Goal: Information Seeking & Learning: Learn about a topic

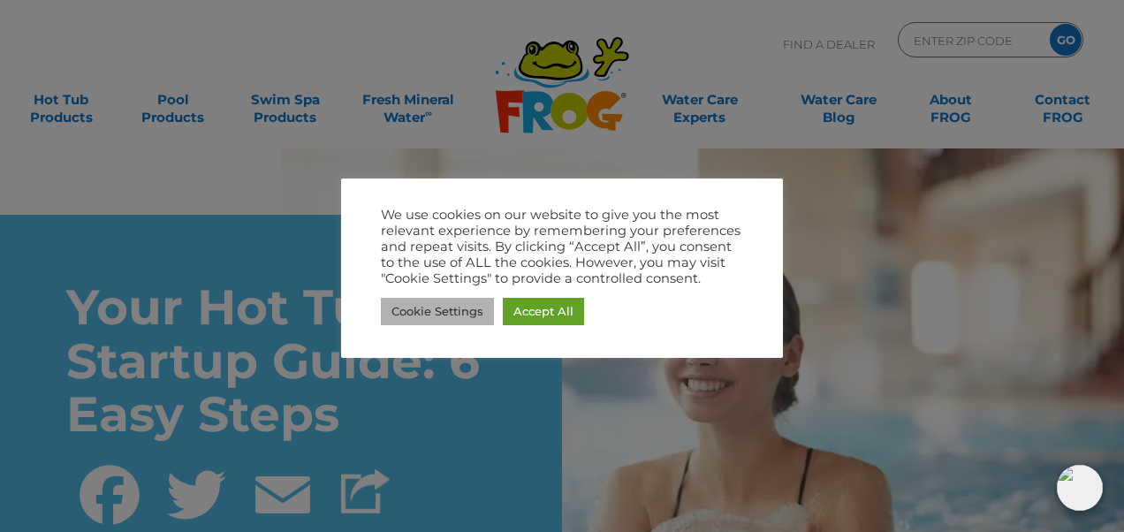
click at [417, 307] on link "Cookie Settings" at bounding box center [437, 311] width 113 height 27
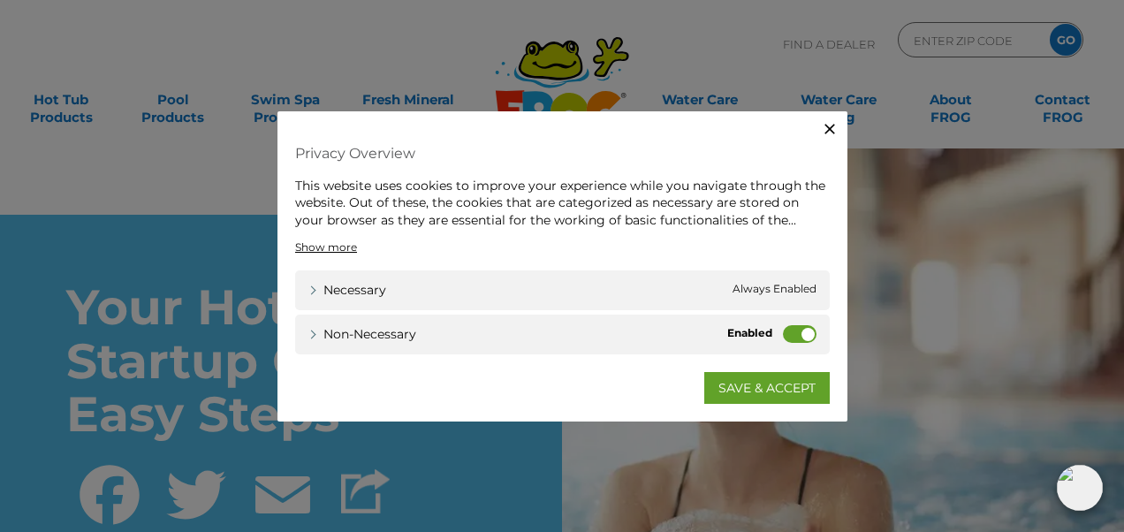
click at [792, 333] on label "Non-necessary" at bounding box center [800, 334] width 34 height 18
click at [0, 0] on input "Non-necessary" at bounding box center [0, 0] width 0 height 0
click at [772, 384] on link "SAVE & ACCEPT" at bounding box center [766, 388] width 125 height 32
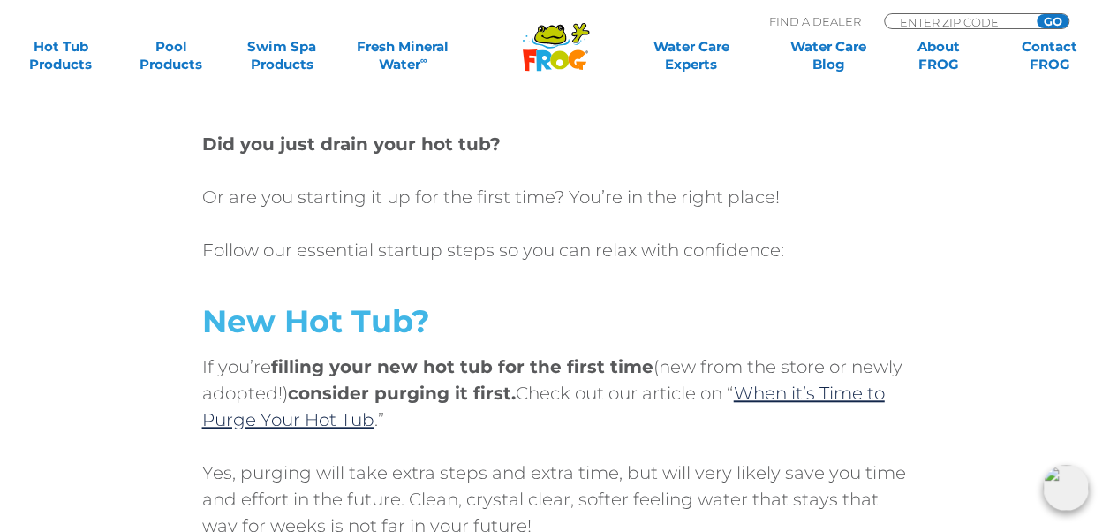
scroll to position [680, 0]
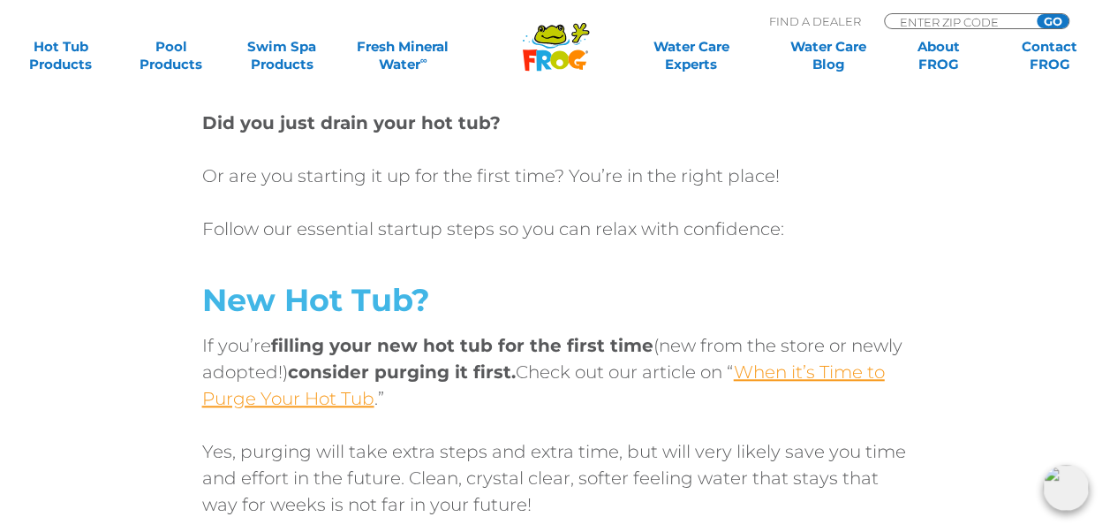
click at [814, 375] on link "When it’s Time to Purge Your Hot Tub" at bounding box center [543, 385] width 683 height 48
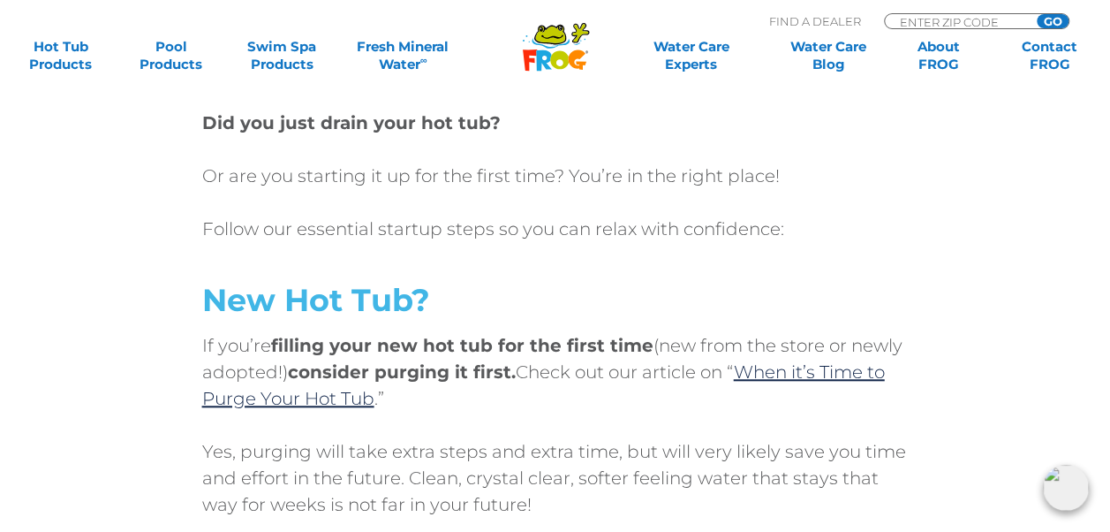
drag, startPoint x: 942, startPoint y: 412, endPoint x: 941, endPoint y: 420, distance: 8.9
click at [941, 420] on div "Did you just drain your hot tub? Or are you starting it up for the first time? …" at bounding box center [556, 438] width 1060 height 657
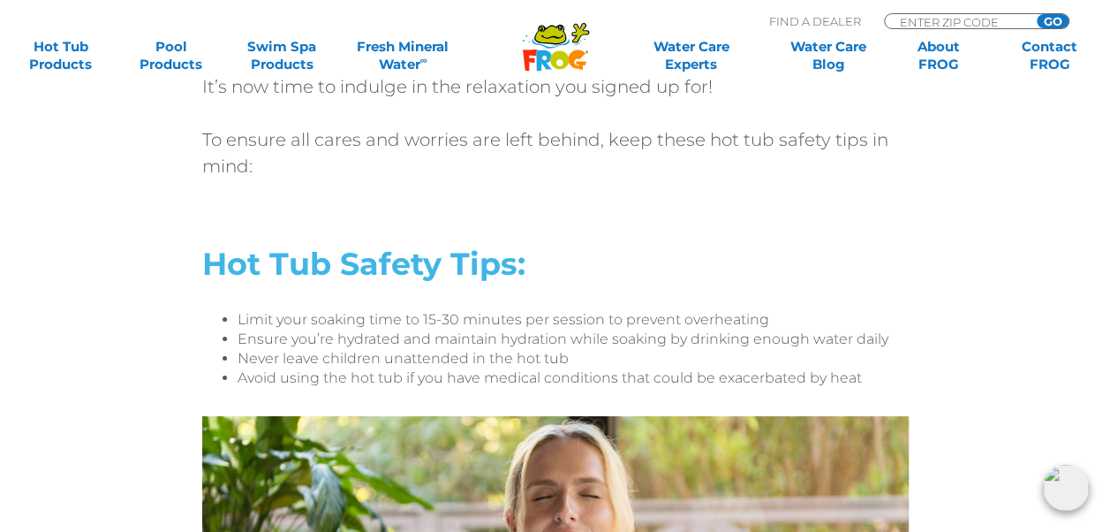
scroll to position [6046, 0]
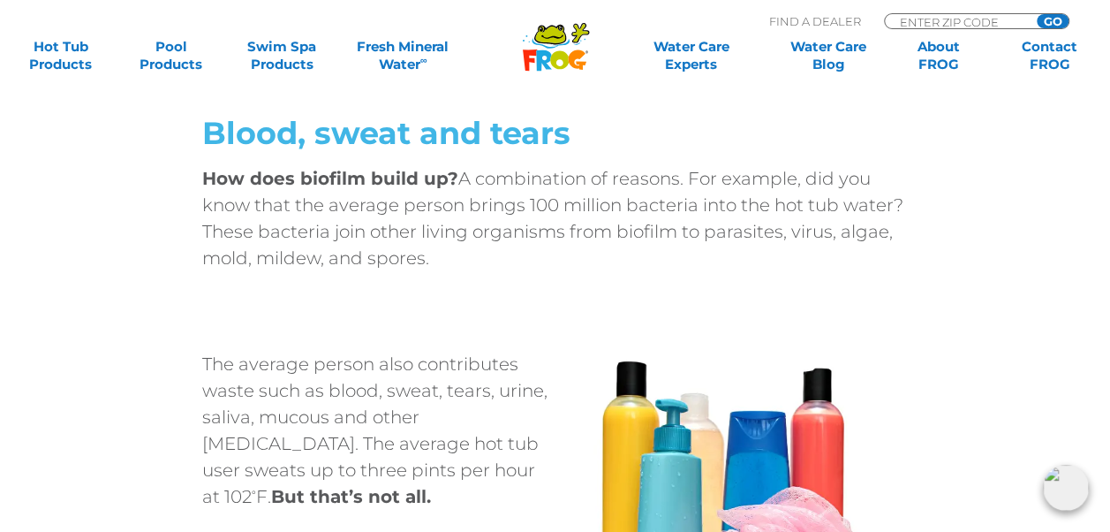
scroll to position [1709, 0]
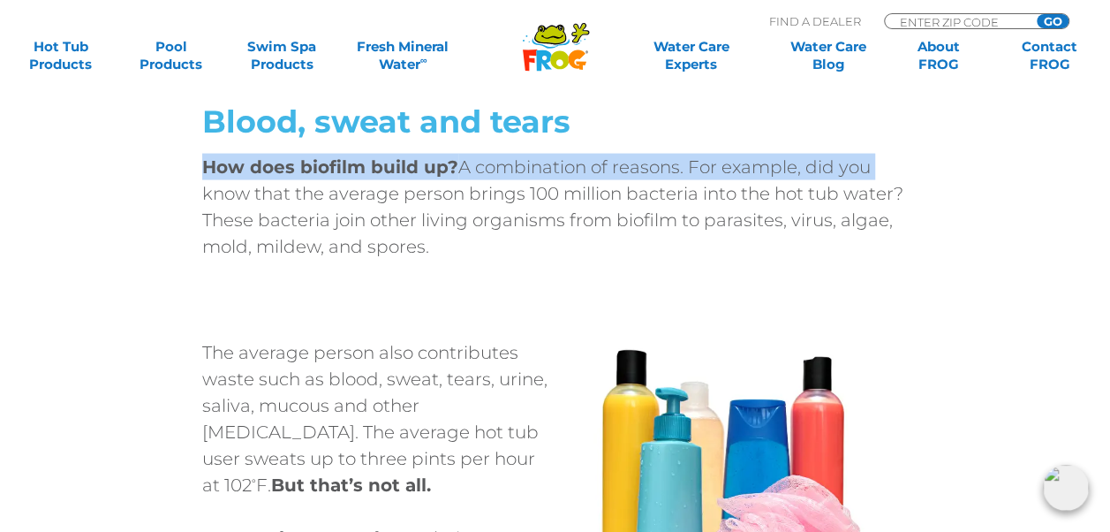
drag, startPoint x: 1109, startPoint y: 117, endPoint x: 1105, endPoint y: 147, distance: 30.2
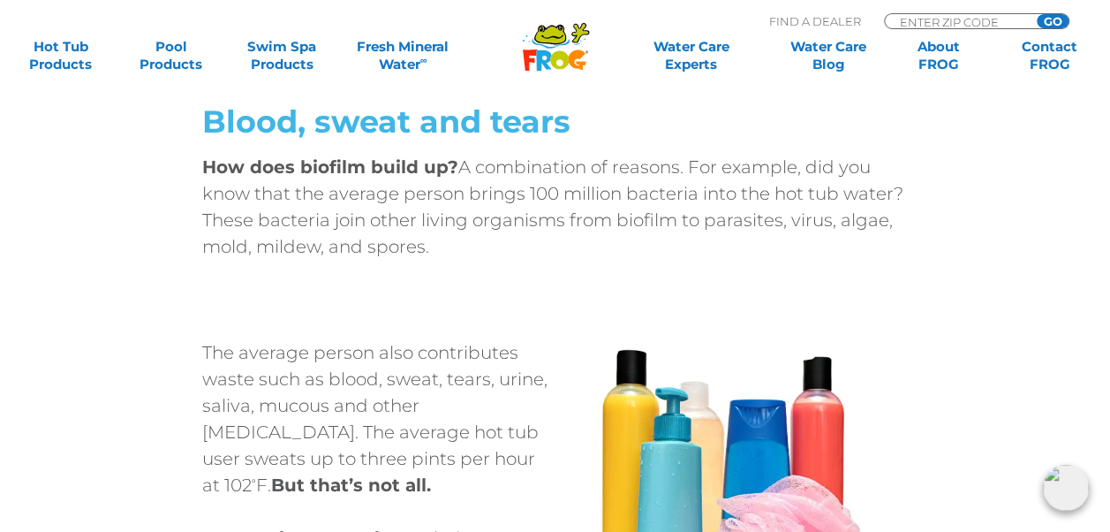
drag, startPoint x: 1105, startPoint y: 147, endPoint x: 1035, endPoint y: 252, distance: 126.2
click at [1035, 252] on div "Biofilm is made up of living, reproducing microorganisms, like bacteria. They f…" at bounding box center [556, 28] width 1060 height 622
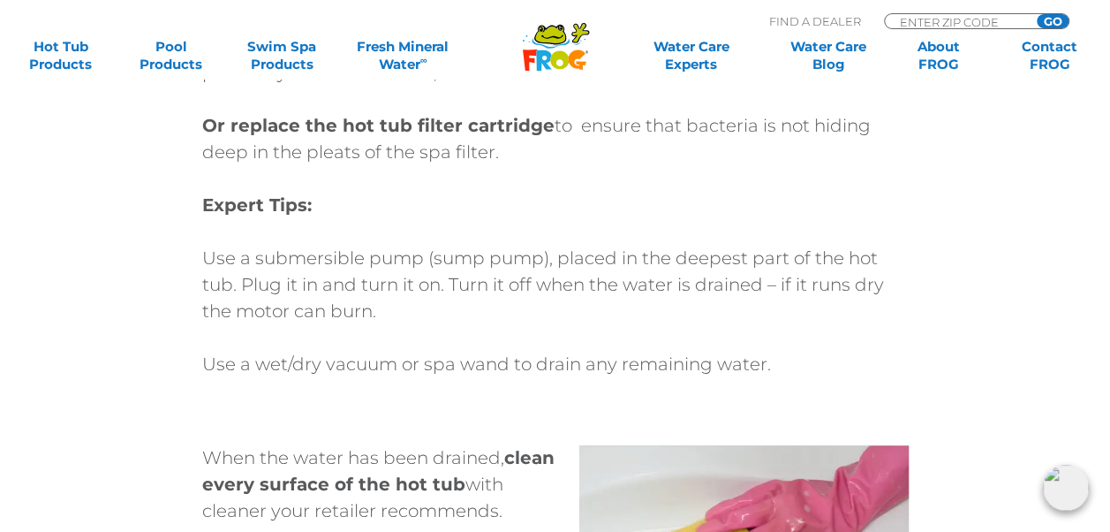
scroll to position [6426, 0]
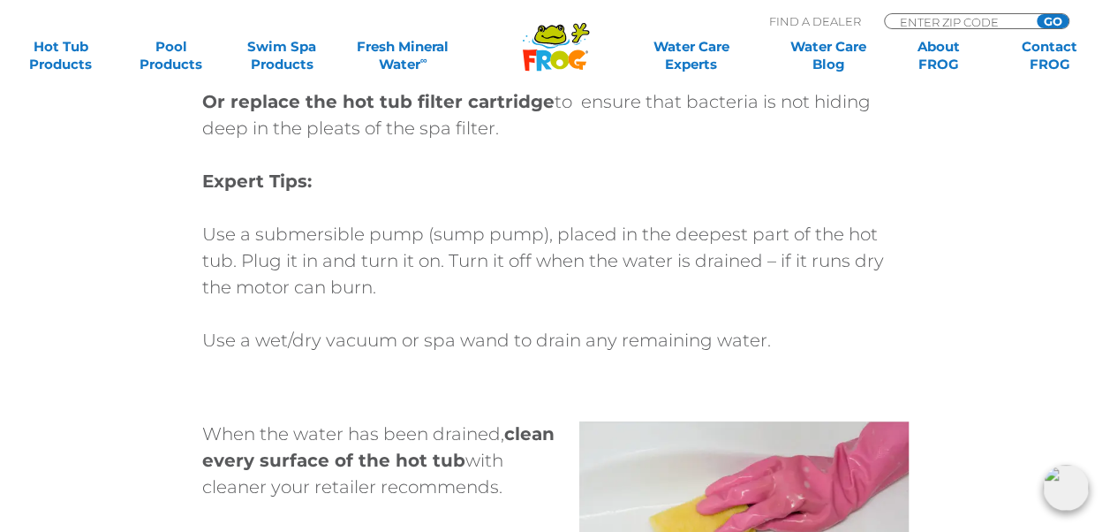
drag, startPoint x: 1107, startPoint y: 347, endPoint x: 1118, endPoint y: 344, distance: 12.0
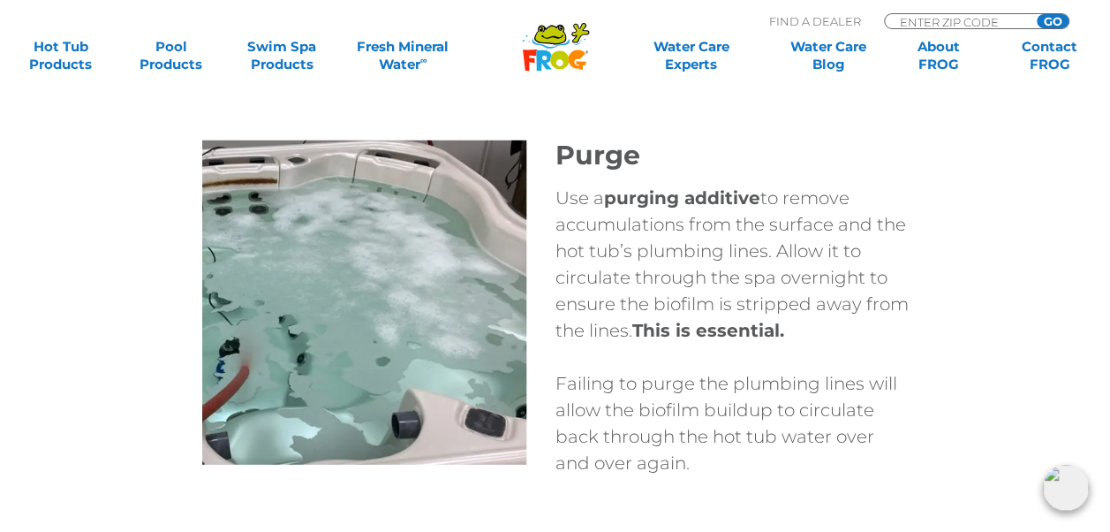
scroll to position [5571, 0]
